Goal: Find specific page/section: Find specific page/section

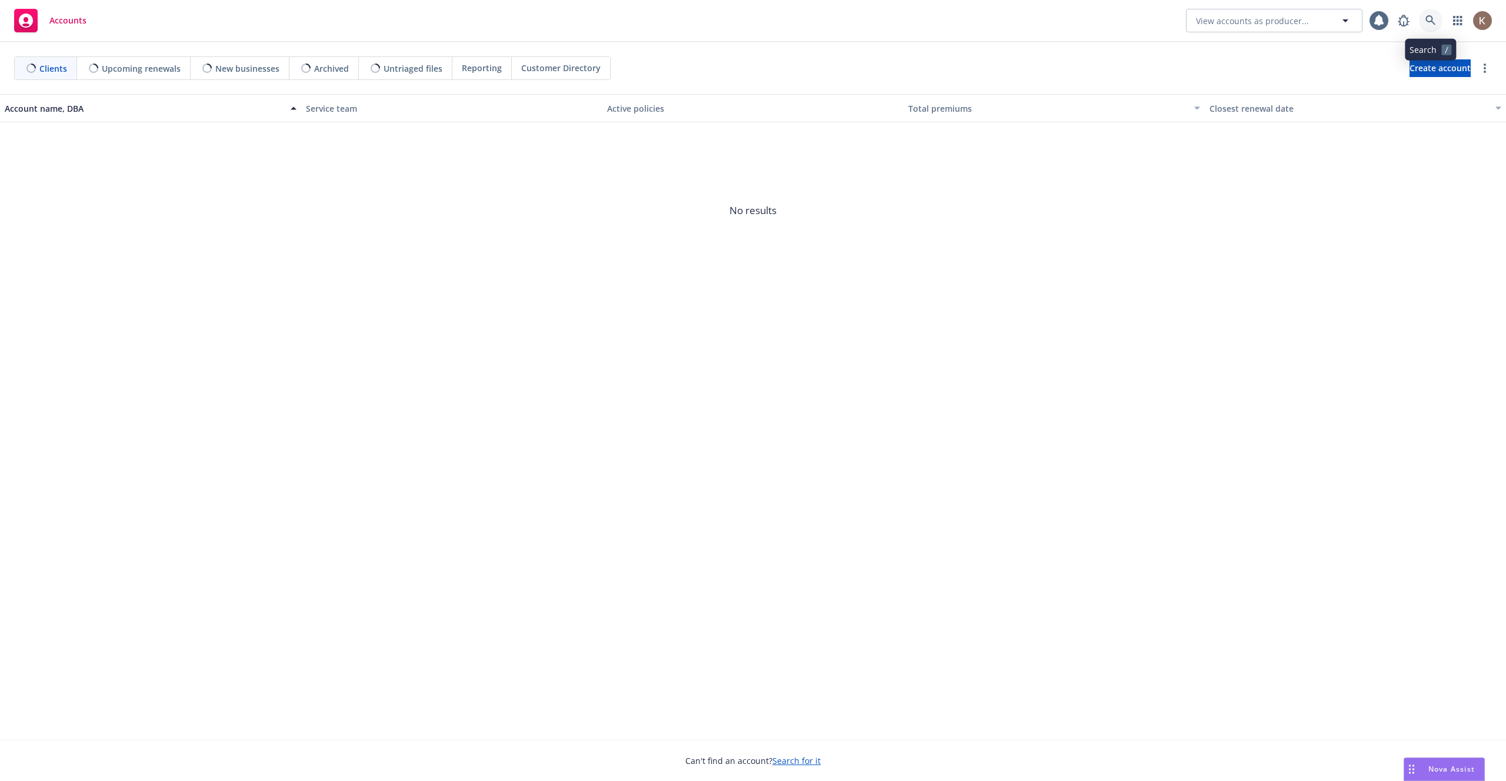
click at [1427, 27] on link at bounding box center [1431, 21] width 24 height 24
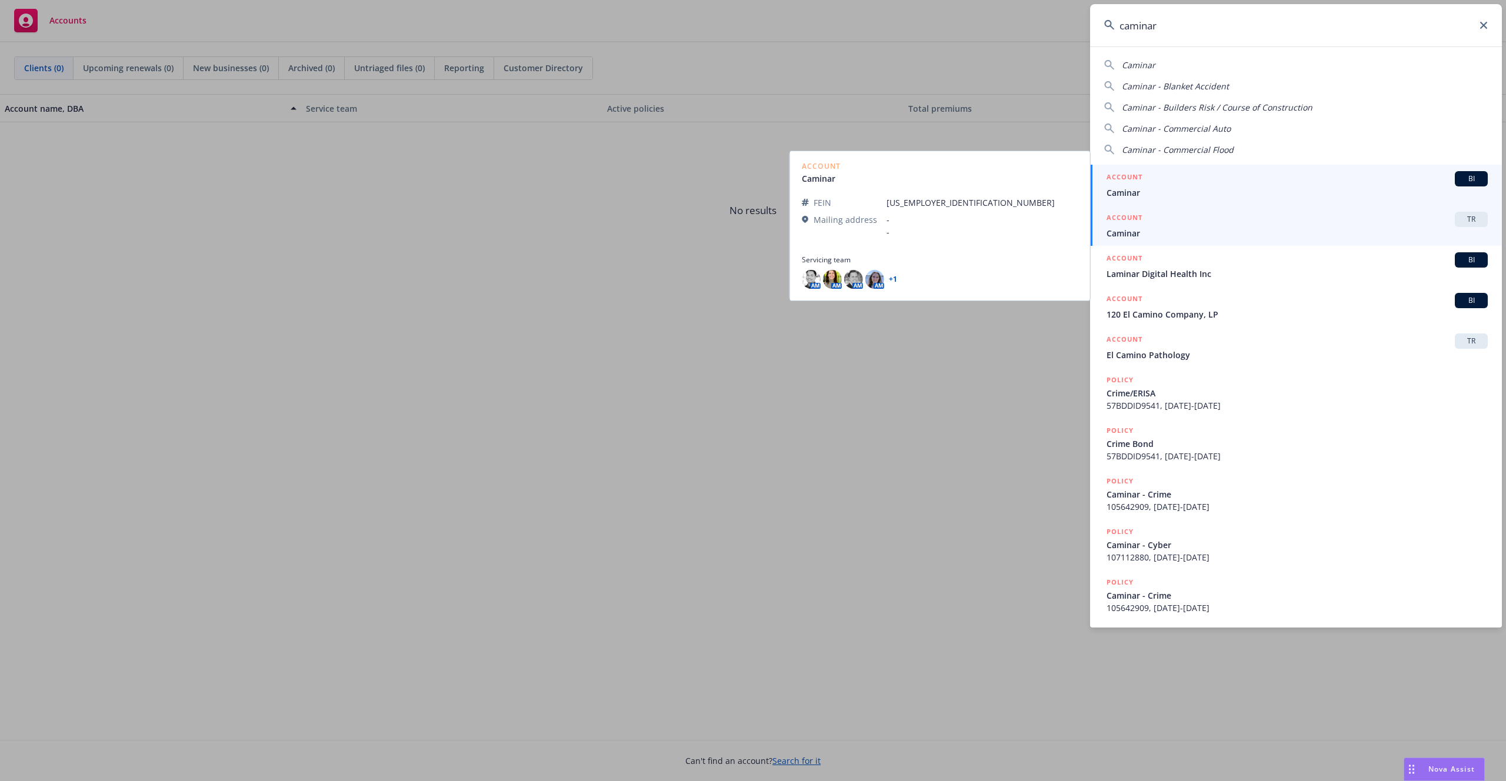
type input "caminar"
click at [1238, 186] on span "Caminar" at bounding box center [1296, 192] width 381 height 12
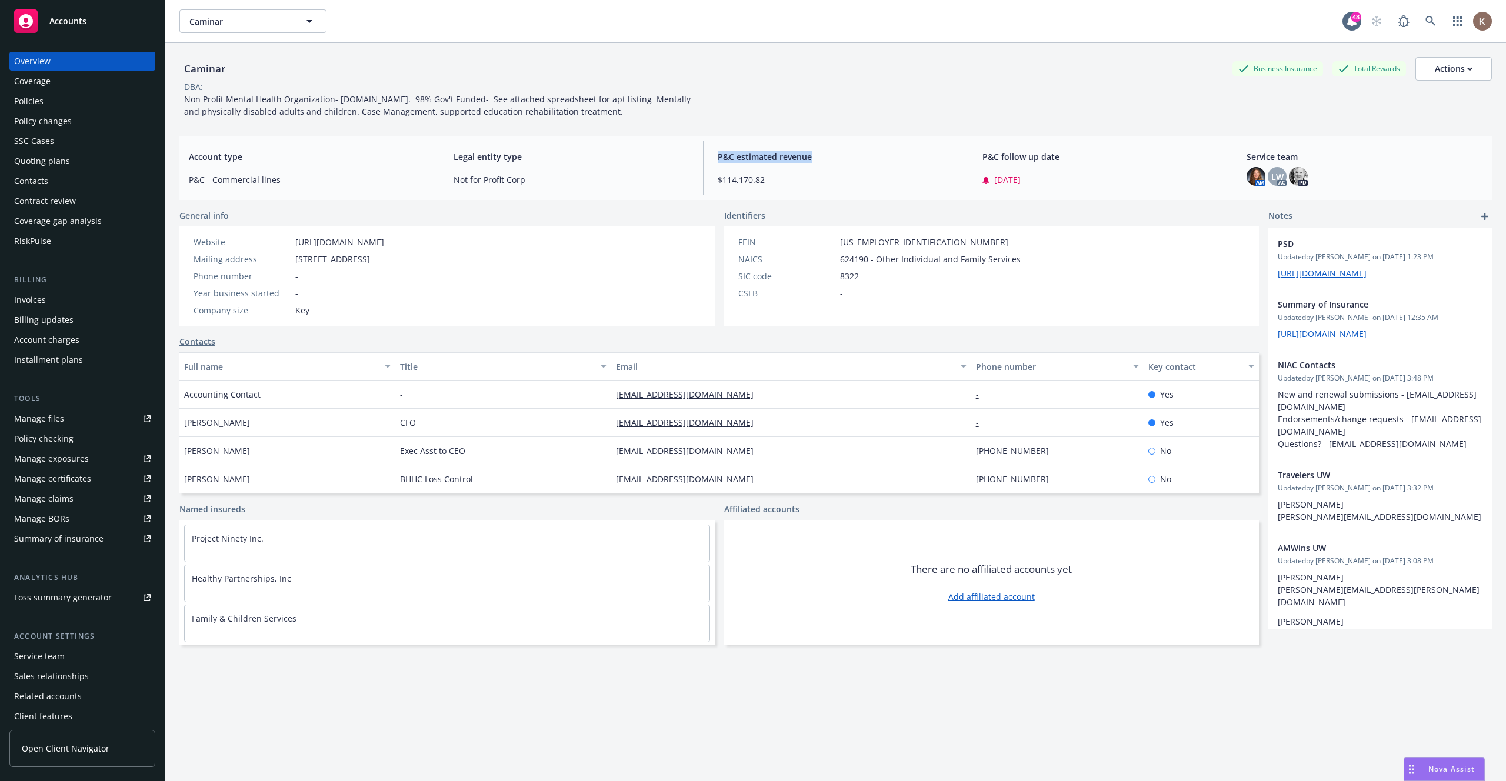
drag, startPoint x: 818, startPoint y: 161, endPoint x: 716, endPoint y: 156, distance: 101.9
click at [716, 156] on div "P&C estimated revenue $114,170.82" at bounding box center [835, 168] width 255 height 54
copy span "P&C estimated revenue"
